Goal: Information Seeking & Learning: Learn about a topic

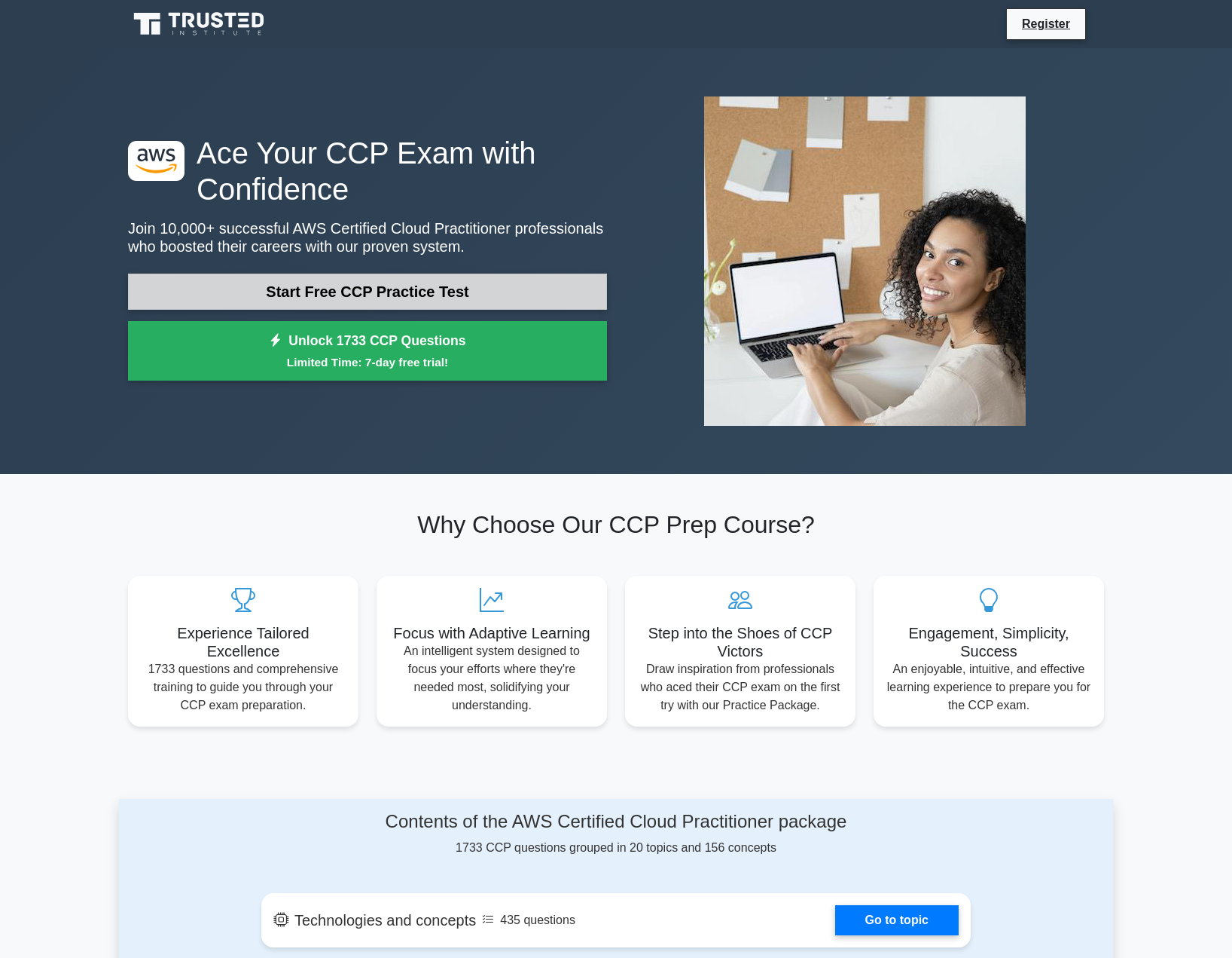
click at [368, 287] on link "Start Free CCP Practice Test" at bounding box center [367, 291] width 479 height 36
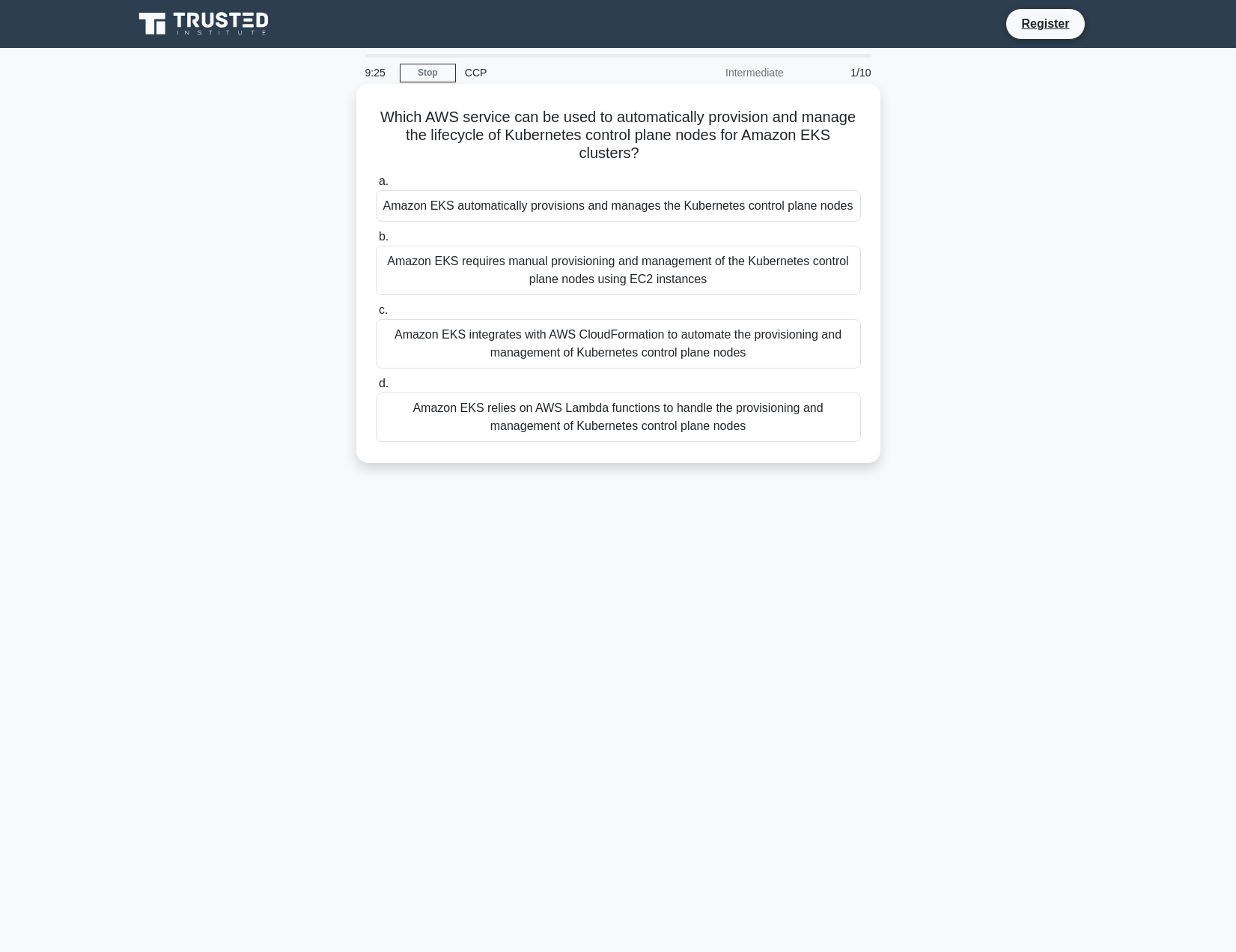
click at [573, 336] on div "Amazon EKS integrates with AWS CloudFormation to automate the provisioning and …" at bounding box center [618, 343] width 485 height 50
click at [376, 315] on input "c. Amazon EKS integrates with AWS CloudFormation to automate the provisioning a…" at bounding box center [376, 310] width 0 height 10
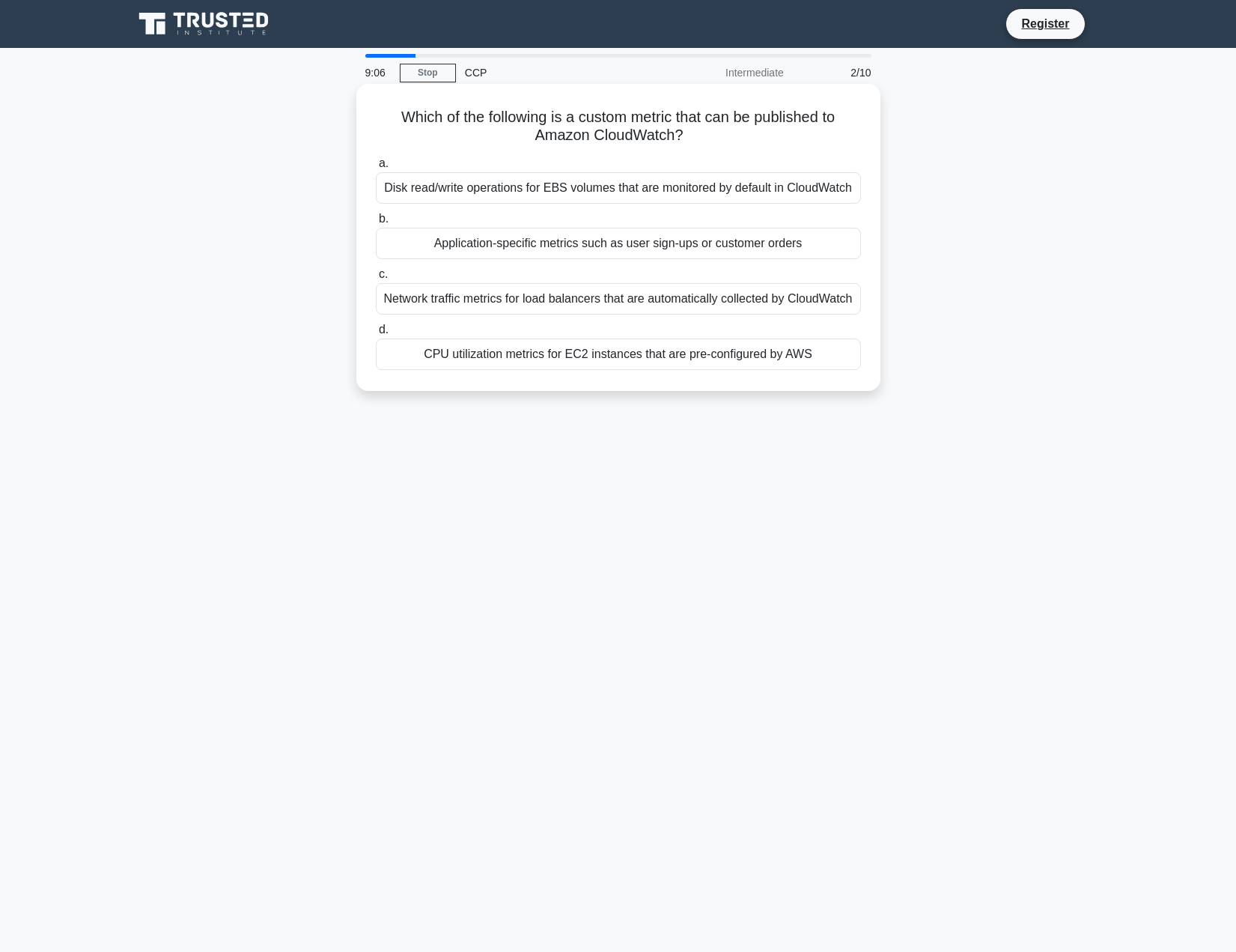
click at [697, 247] on div "Application-specific metrics such as user sign-ups or customer orders" at bounding box center [618, 243] width 485 height 31
click at [376, 224] on input "b. Application-specific metrics such as user sign-ups or customer orders" at bounding box center [376, 219] width 0 height 10
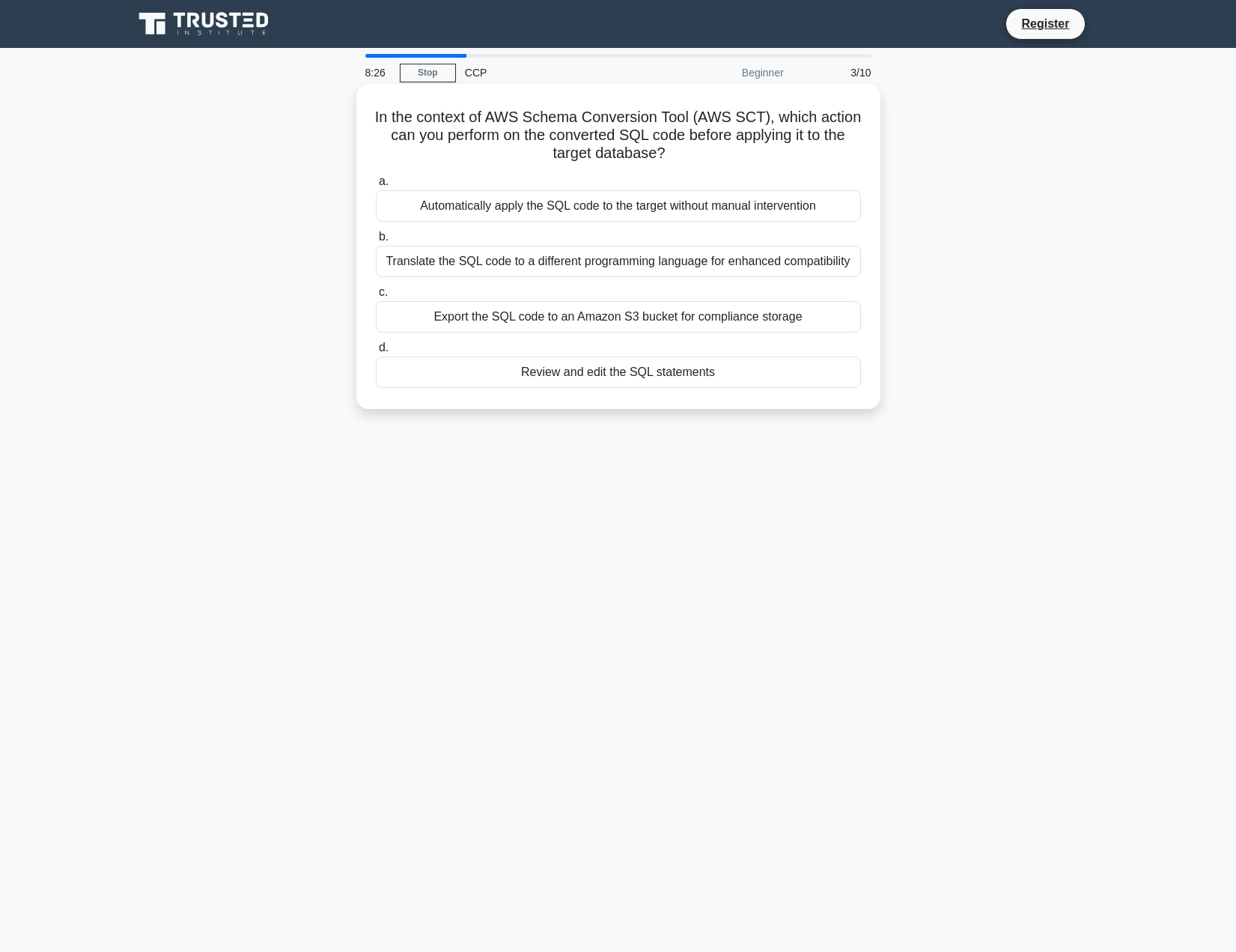
click at [648, 263] on div "Translate the SQL code to a different programming language for enhanced compati…" at bounding box center [618, 261] width 485 height 31
click at [376, 242] on input "b. Translate the SQL code to a different programming language for enhanced comp…" at bounding box center [376, 237] width 0 height 10
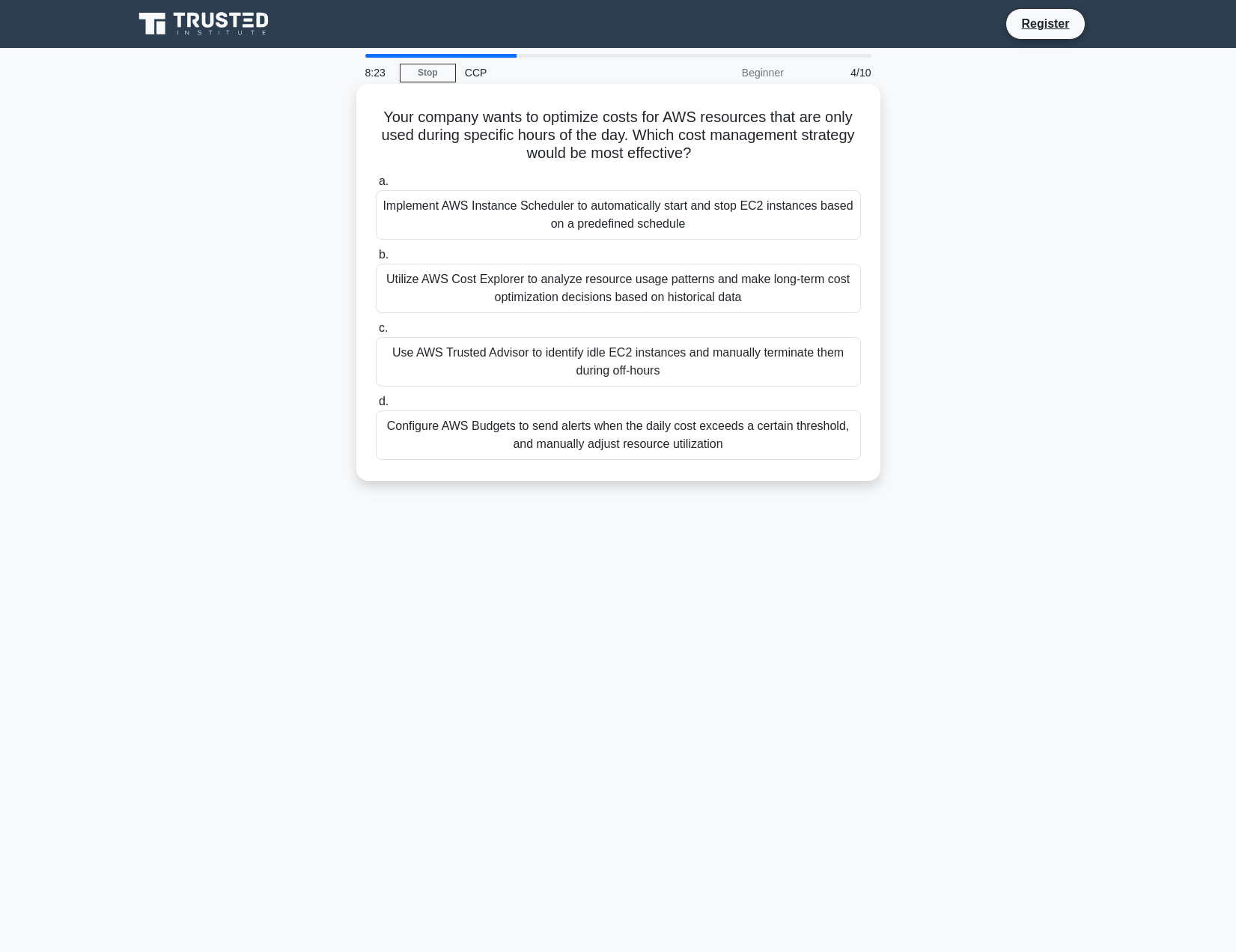
click at [540, 215] on div "Implement AWS Instance Scheduler to automatically start and stop EC2 instances …" at bounding box center [618, 214] width 485 height 50
click at [376, 187] on input "a. Implement AWS Instance Scheduler to automatically start and stop EC2 instanc…" at bounding box center [376, 182] width 0 height 10
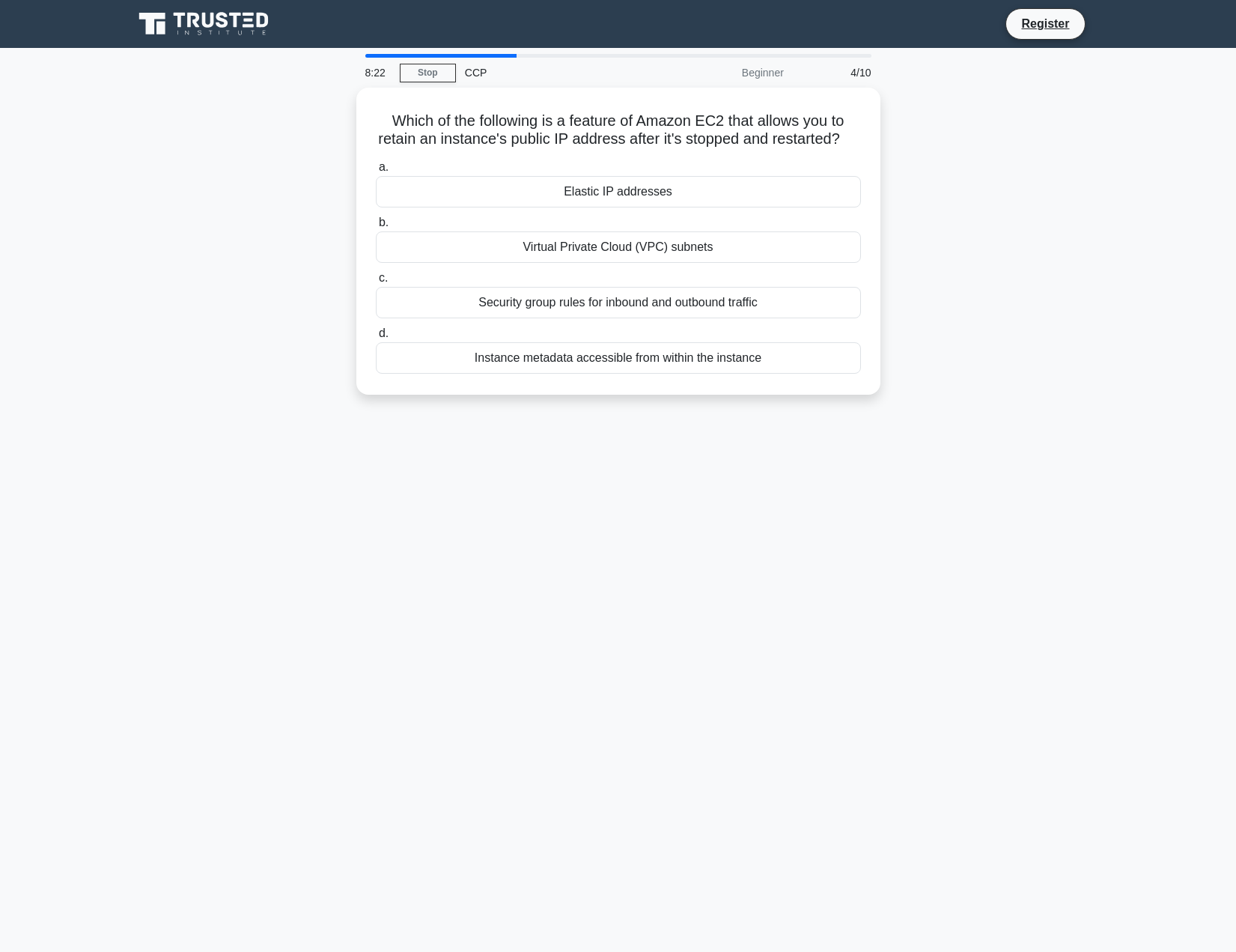
click at [540, 208] on div "Elastic IP addresses" at bounding box center [618, 191] width 485 height 31
click at [376, 172] on input "a. Elastic IP addresses" at bounding box center [376, 167] width 0 height 10
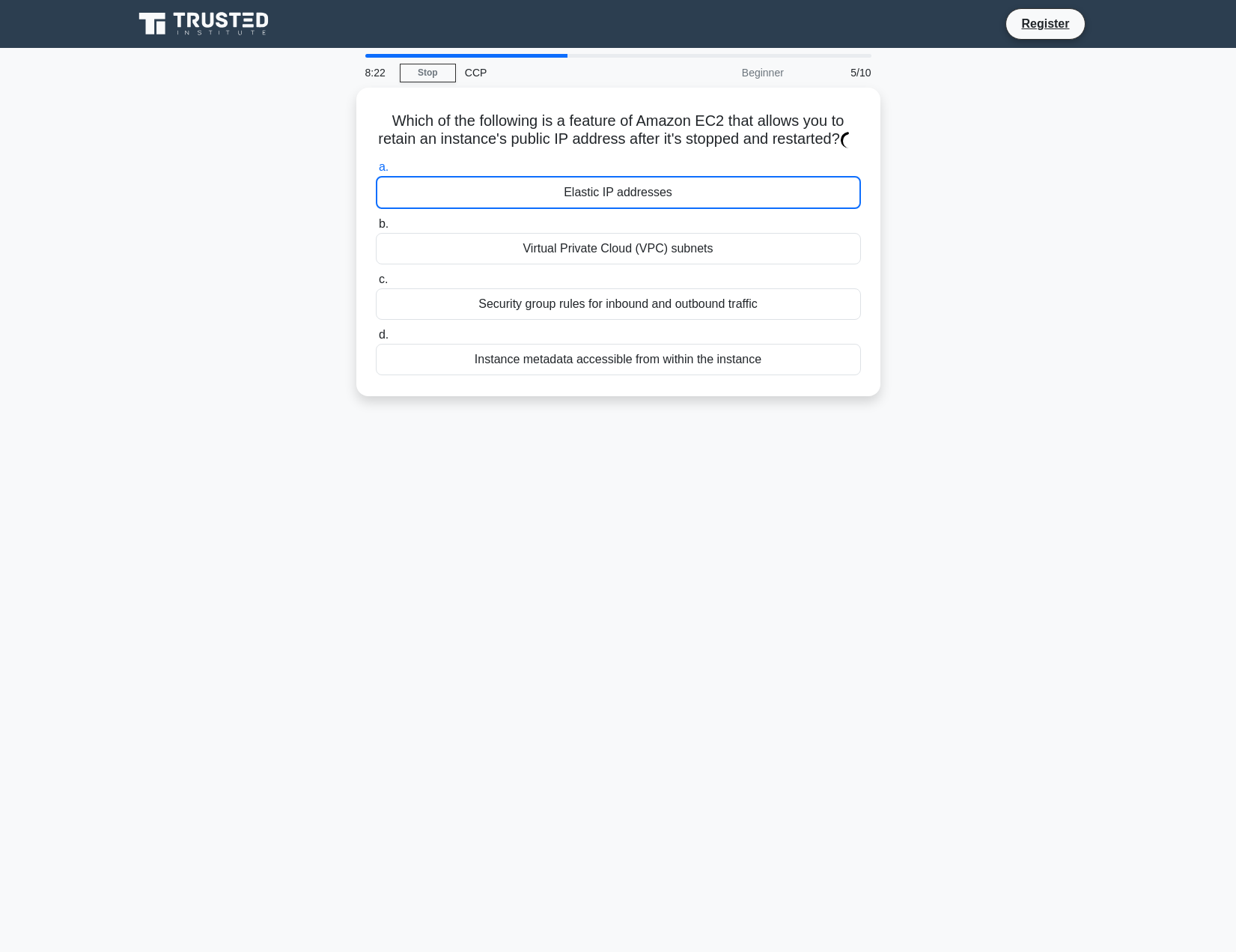
click at [540, 209] on div "Elastic IP addresses" at bounding box center [618, 192] width 485 height 33
click at [376, 172] on input "a. Elastic IP addresses" at bounding box center [376, 167] width 0 height 10
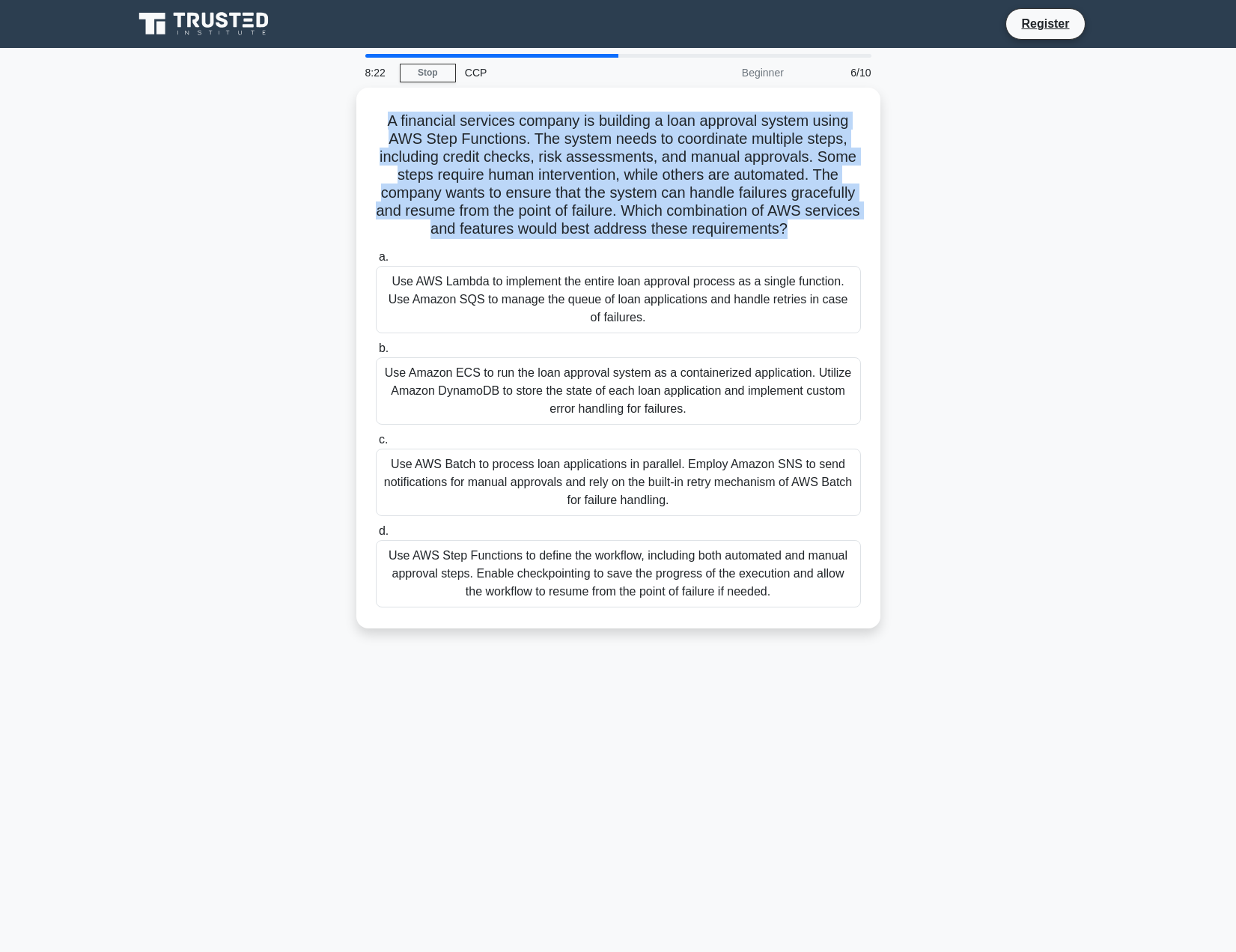
click at [540, 215] on h5 "A financial services company is building a loan approval system using AWS Step …" at bounding box center [618, 175] width 488 height 127
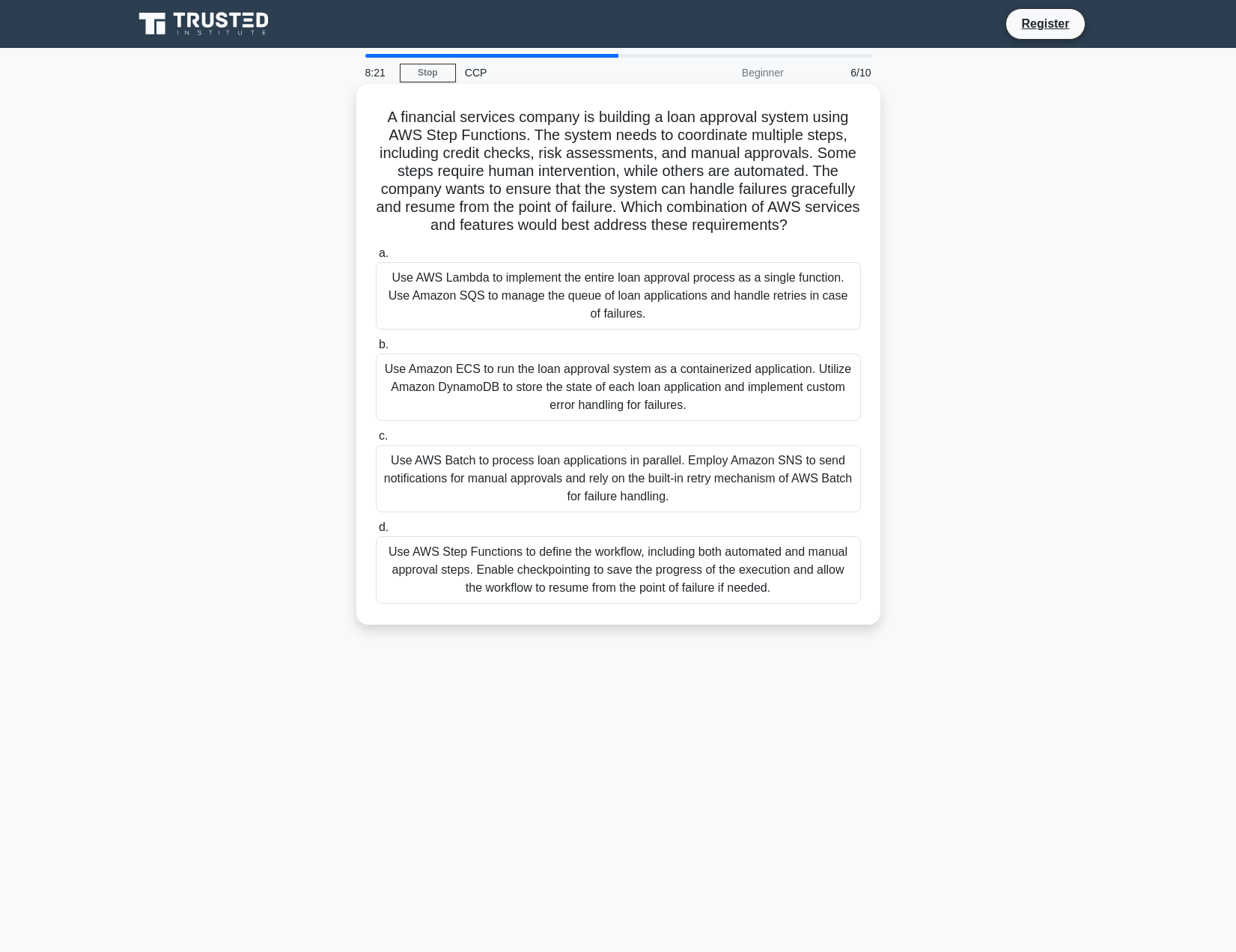
click at [522, 305] on div "Use AWS Lambda to implement the entire loan approval process as a single functi…" at bounding box center [618, 296] width 485 height 67
click at [376, 258] on input "a. Use AWS Lambda to implement the entire loan approval process as a single fun…" at bounding box center [376, 254] width 0 height 10
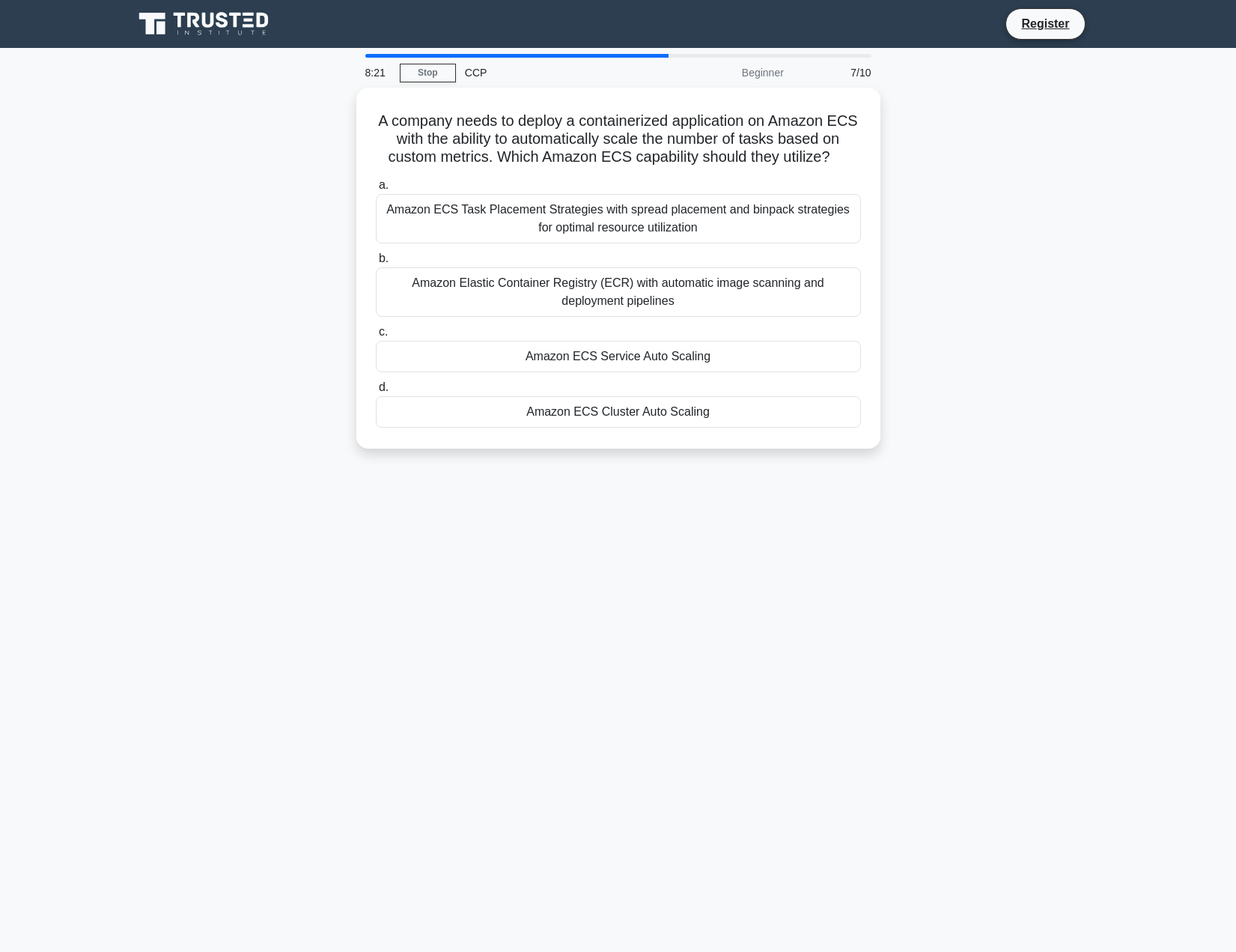
click at [522, 305] on div "Amazon Elastic Container Registry (ECR) with automatic image scanning and deplo…" at bounding box center [618, 292] width 485 height 50
click at [376, 263] on input "b. Amazon Elastic Container Registry (ECR) with automatic image scanning and de…" at bounding box center [376, 259] width 0 height 10
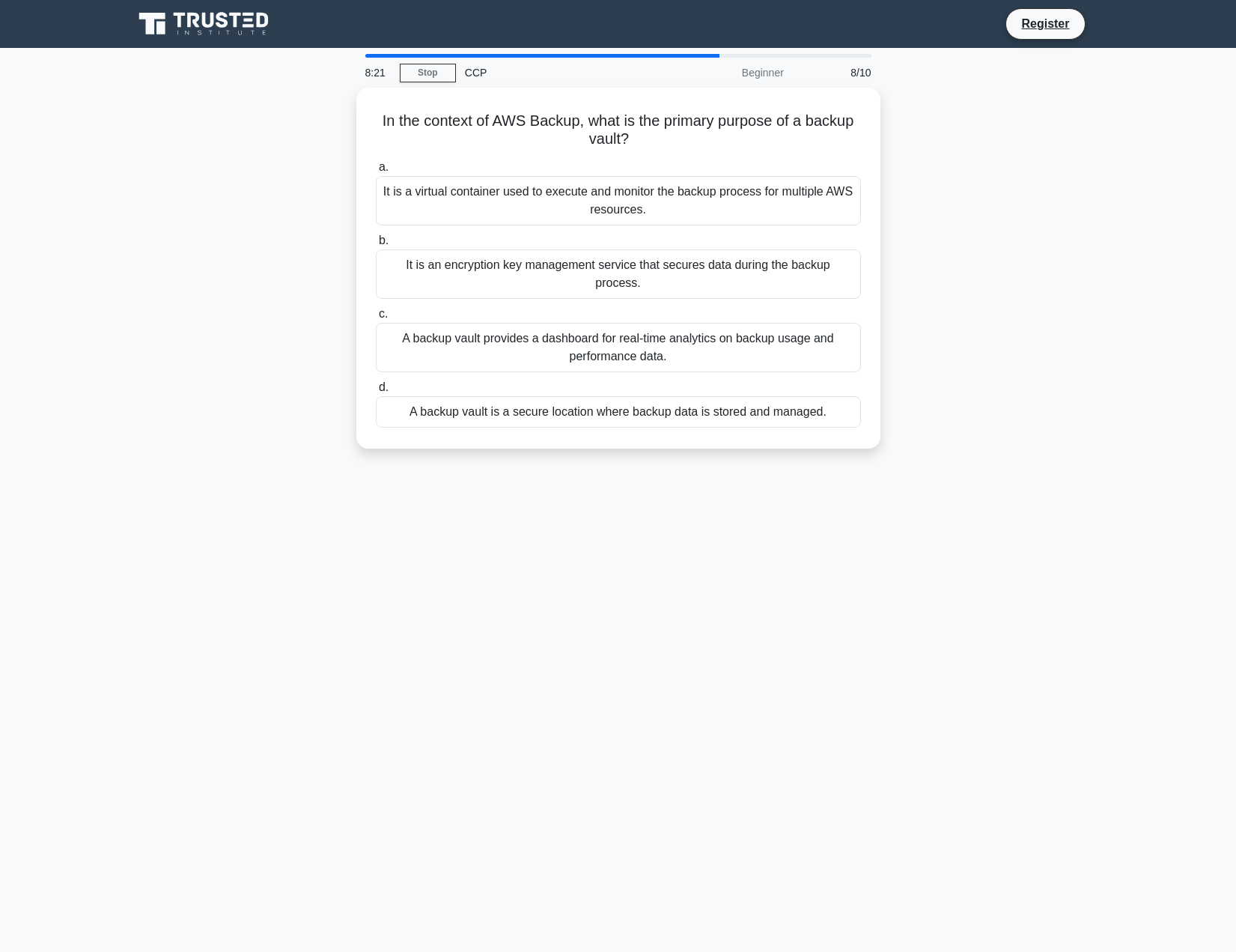
click at [522, 323] on div "A backup vault provides a dashboard for real-time analytics on backup usage and…" at bounding box center [618, 347] width 485 height 50
click at [376, 309] on input "c. A backup vault provides a dashboard for real-time analytics on backup usage …" at bounding box center [376, 315] width 0 height 10
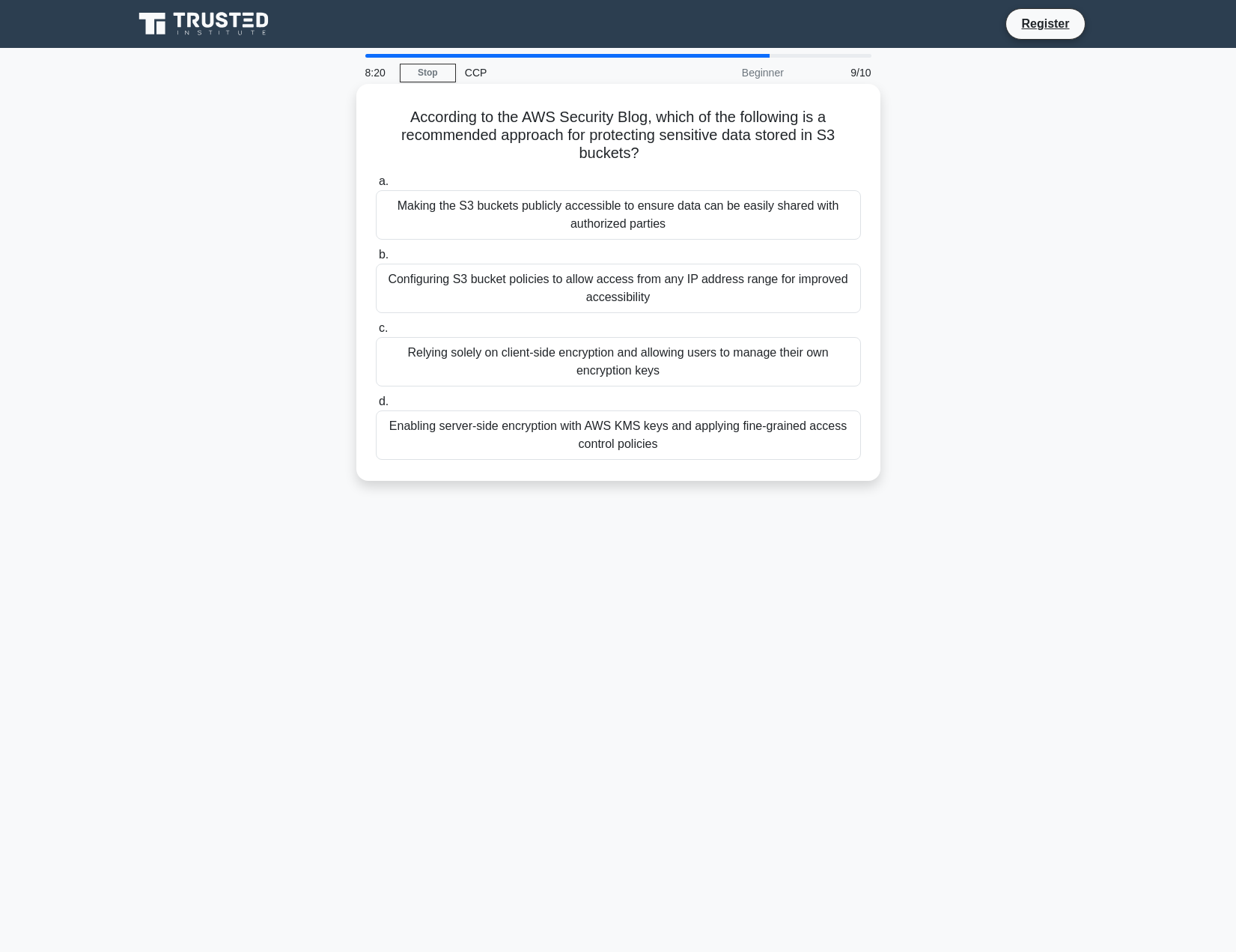
click at [524, 299] on div "Configuring S3 bucket policies to allow access from any IP address range for im…" at bounding box center [618, 288] width 485 height 50
click at [376, 260] on input "b. Configuring S3 bucket policies to allow access from any IP address range for…" at bounding box center [376, 255] width 0 height 10
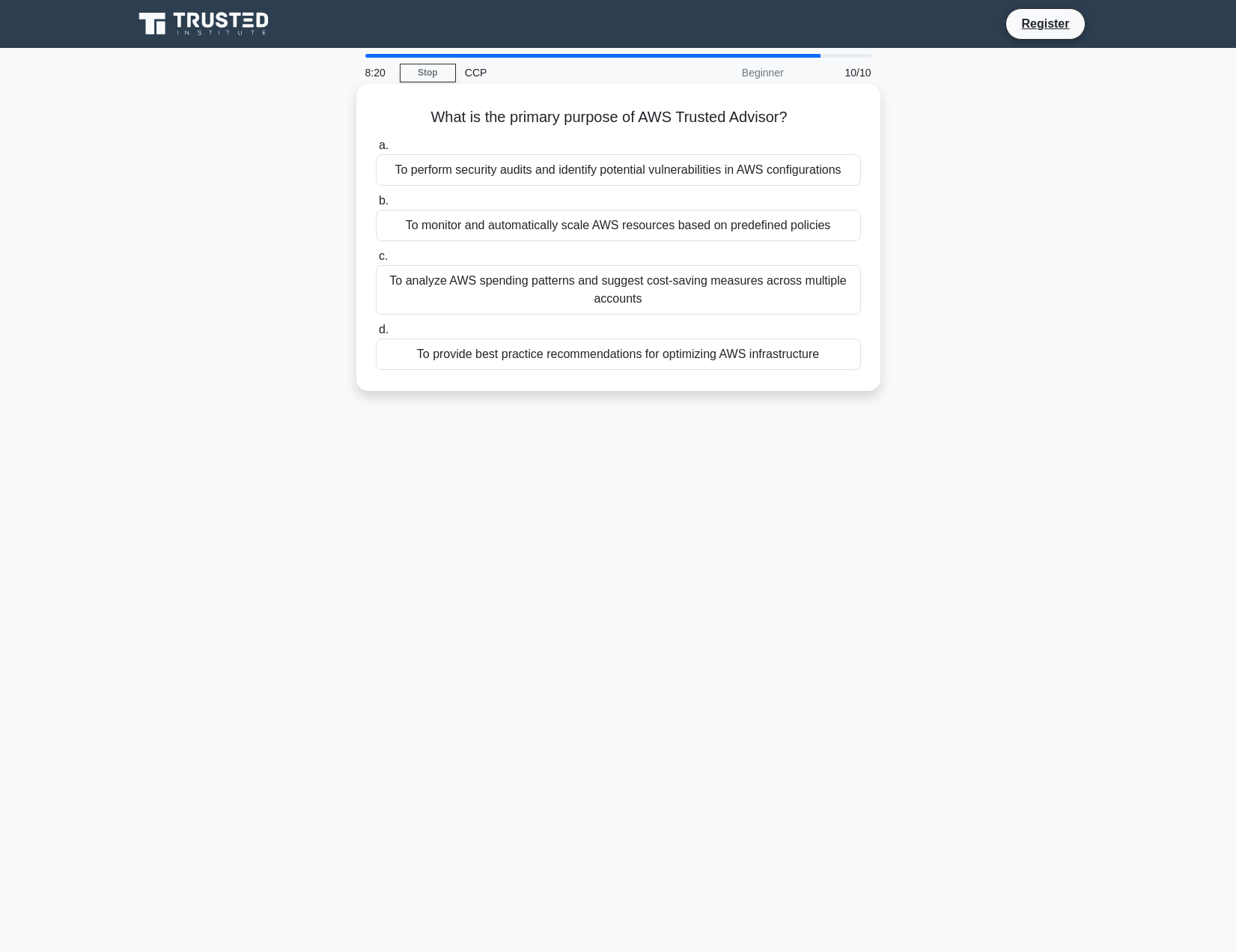
click at [524, 299] on div "To analyze AWS spending patterns and suggest cost-saving measures across multip…" at bounding box center [618, 289] width 485 height 50
click at [376, 262] on input "c. To analyze AWS spending patterns and suggest cost-saving measures across mul…" at bounding box center [376, 257] width 0 height 10
